Goal: Check status: Check status

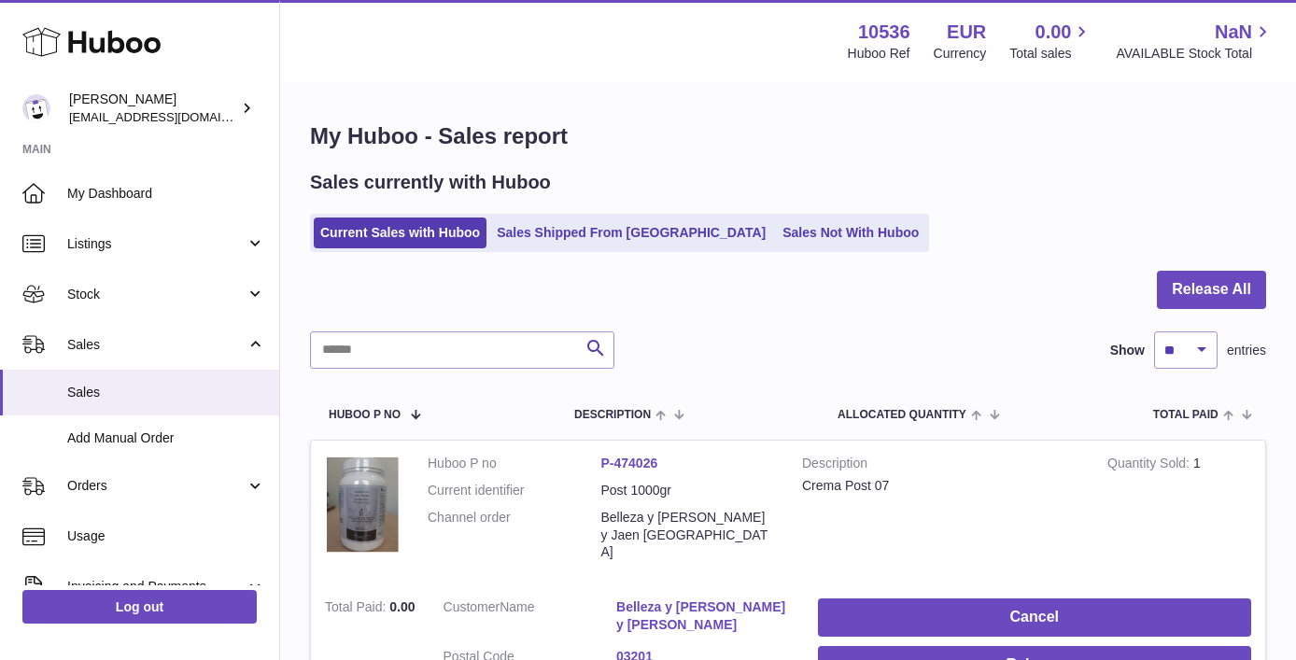
click at [576, 236] on link "Sales Shipped From [GEOGRAPHIC_DATA]" at bounding box center [631, 233] width 282 height 31
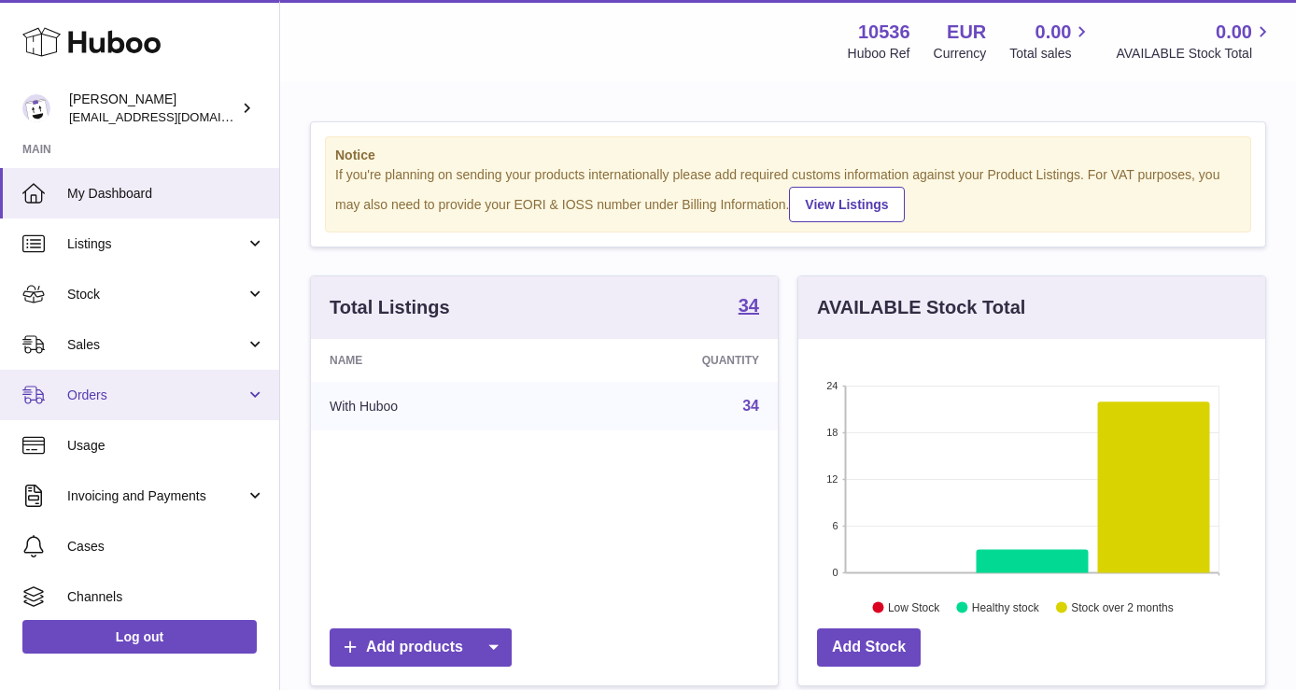
scroll to position [291, 467]
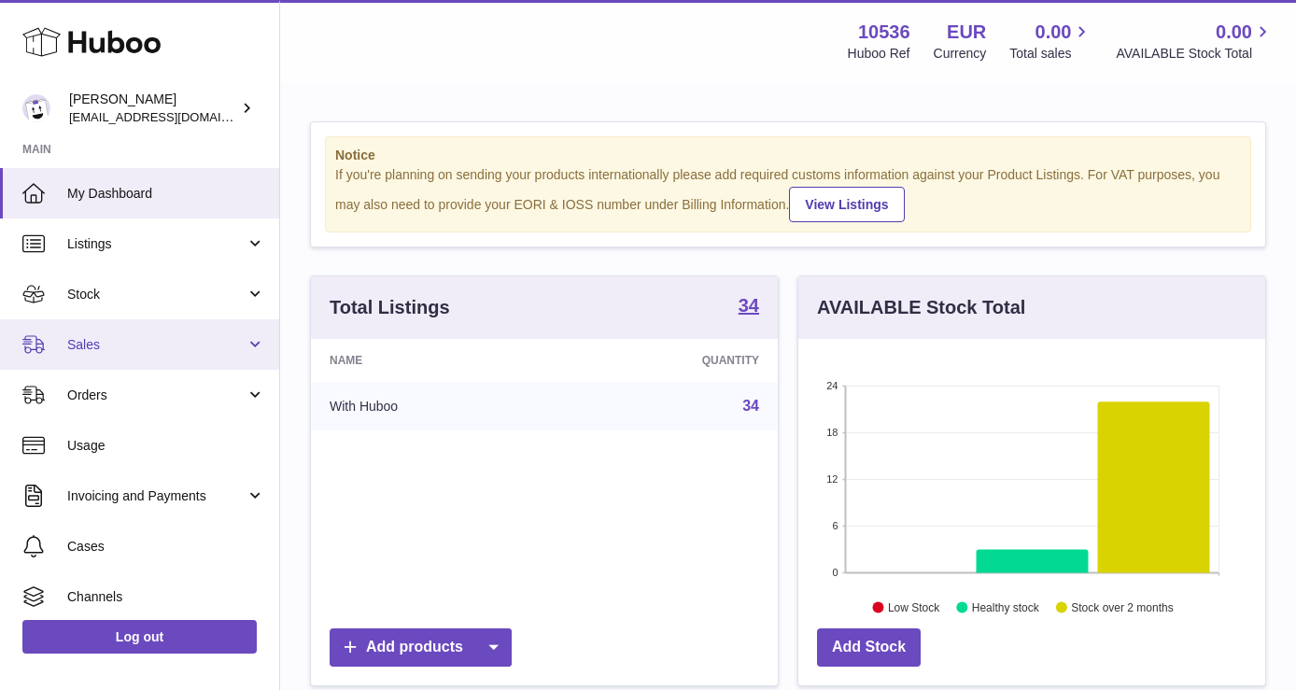
click at [122, 361] on link "Sales" at bounding box center [139, 344] width 279 height 50
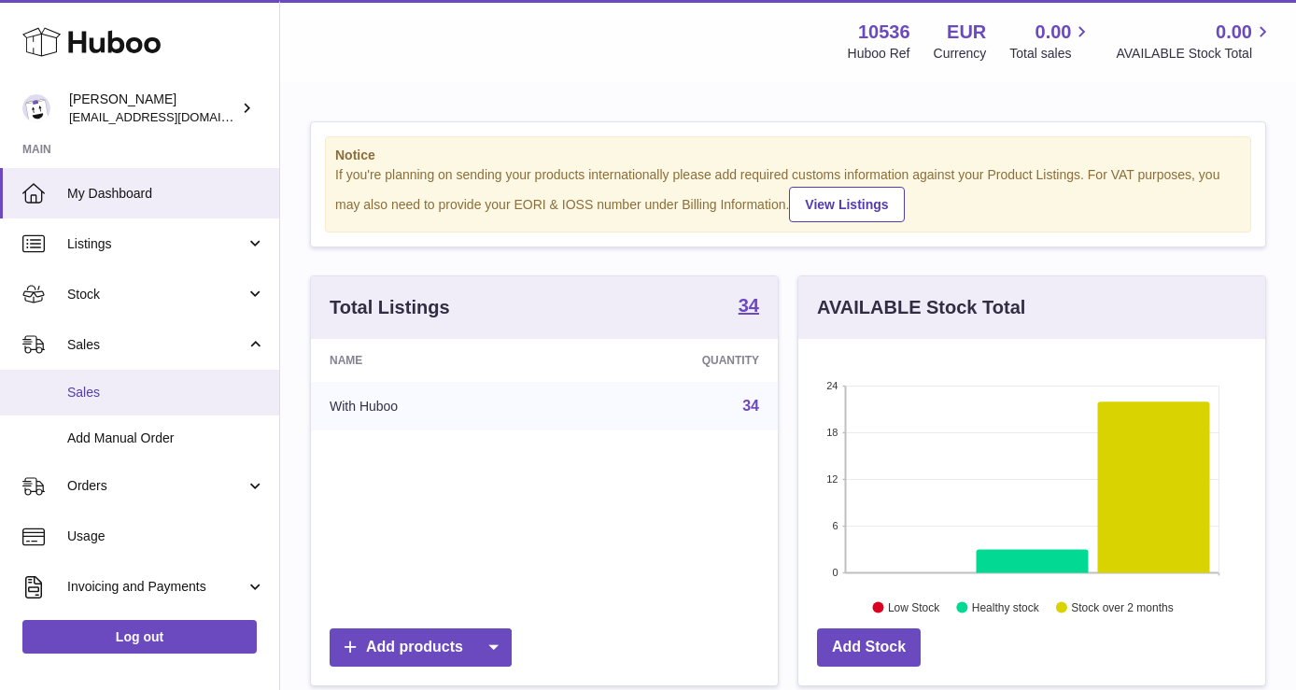
click at [127, 389] on span "Sales" at bounding box center [166, 393] width 198 height 18
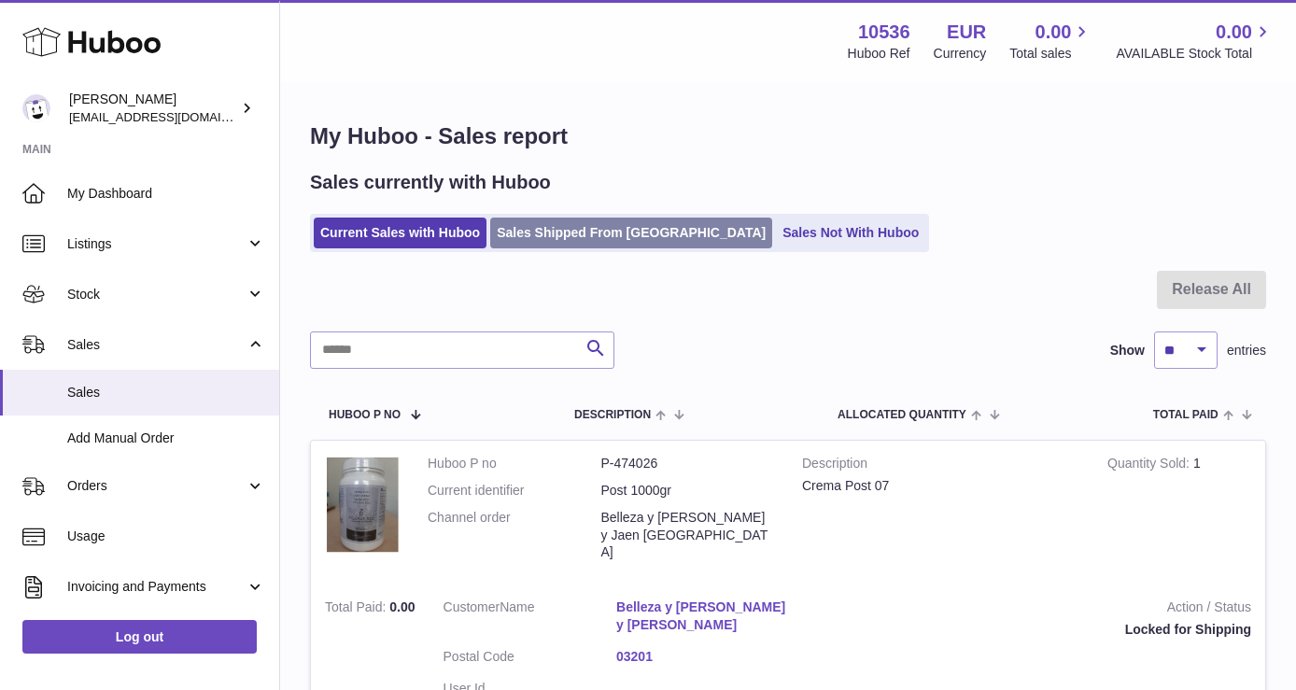
click at [592, 238] on link "Sales Shipped From [GEOGRAPHIC_DATA]" at bounding box center [631, 233] width 282 height 31
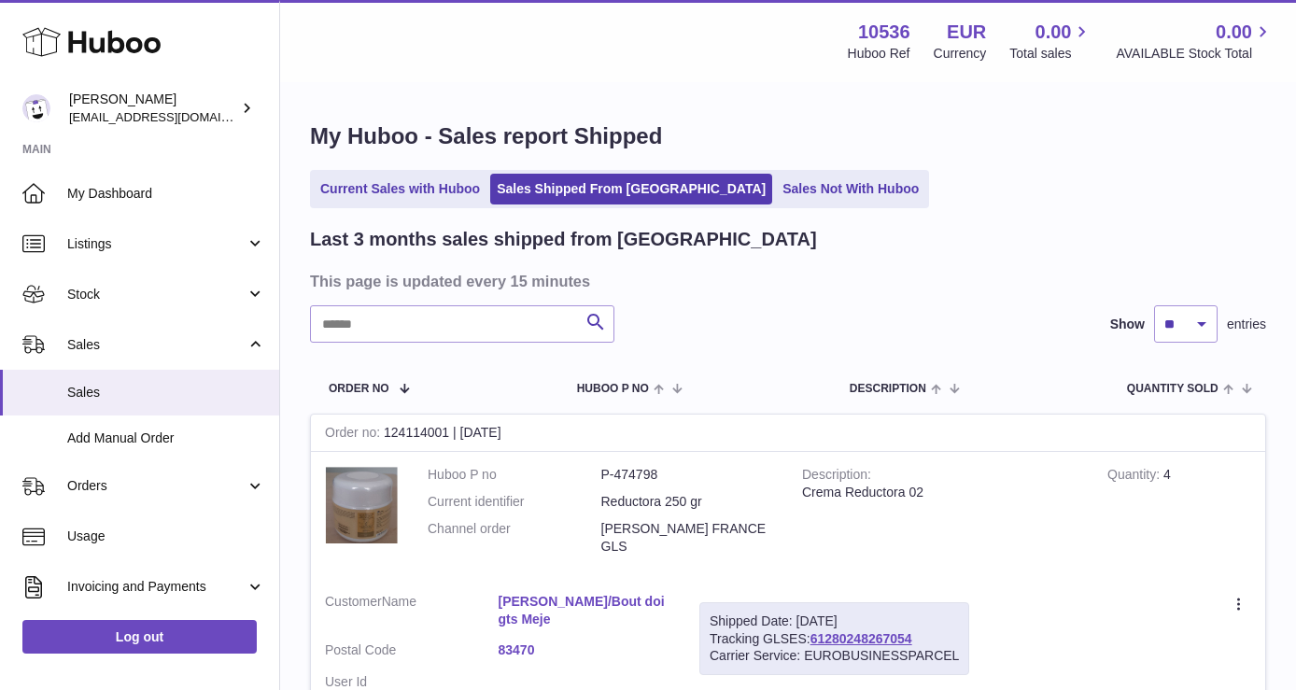
click at [513, 322] on input "text" at bounding box center [462, 323] width 305 height 37
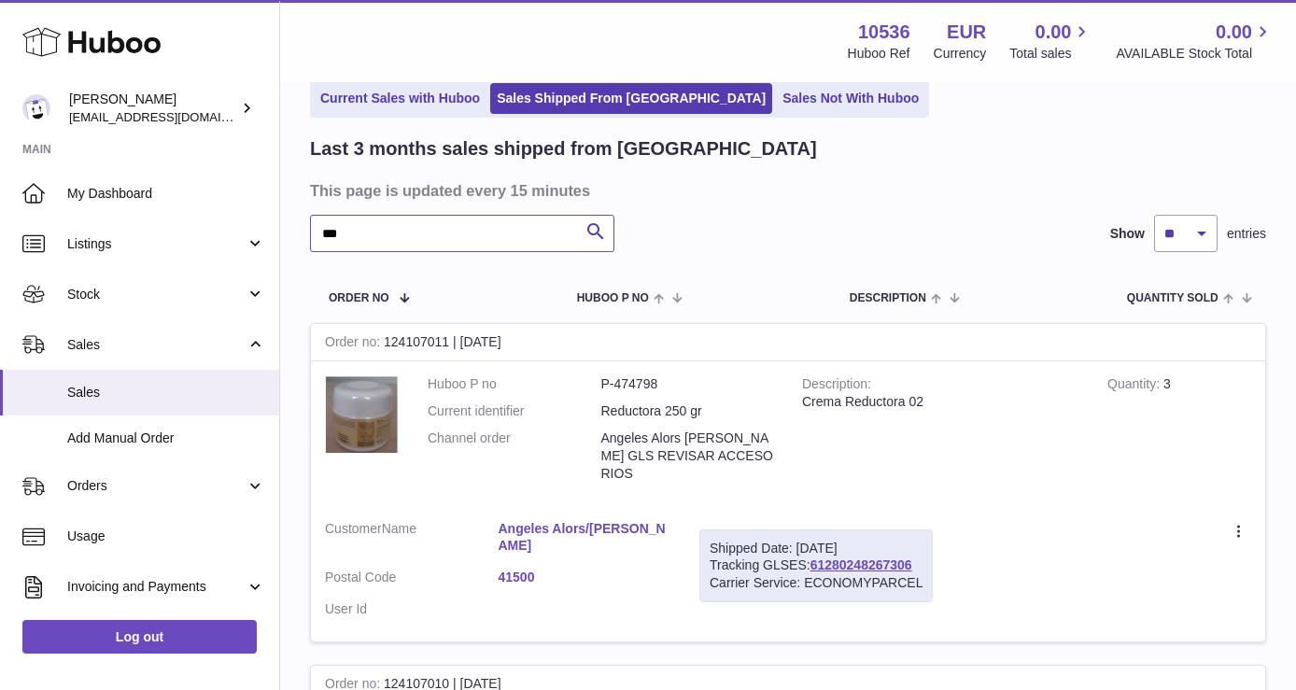
scroll to position [103, 0]
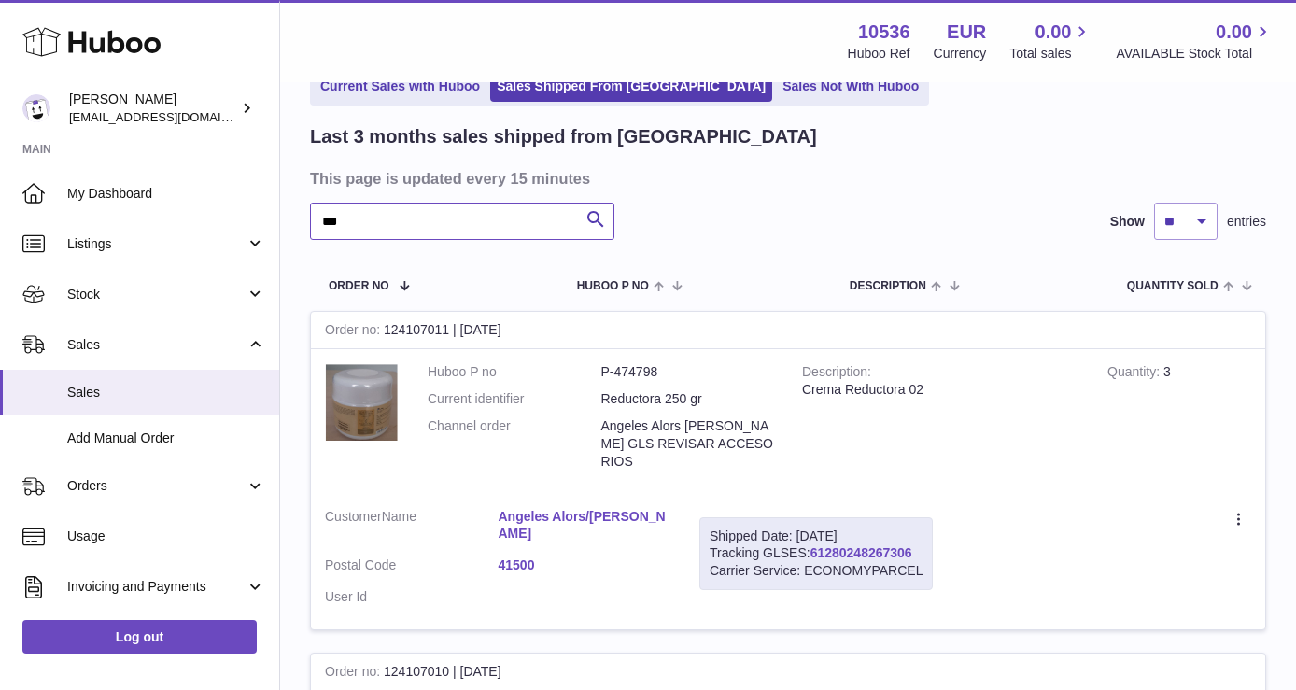
type input "***"
click at [836, 545] on link "61280248267306" at bounding box center [862, 552] width 102 height 15
